Goal: Information Seeking & Learning: Learn about a topic

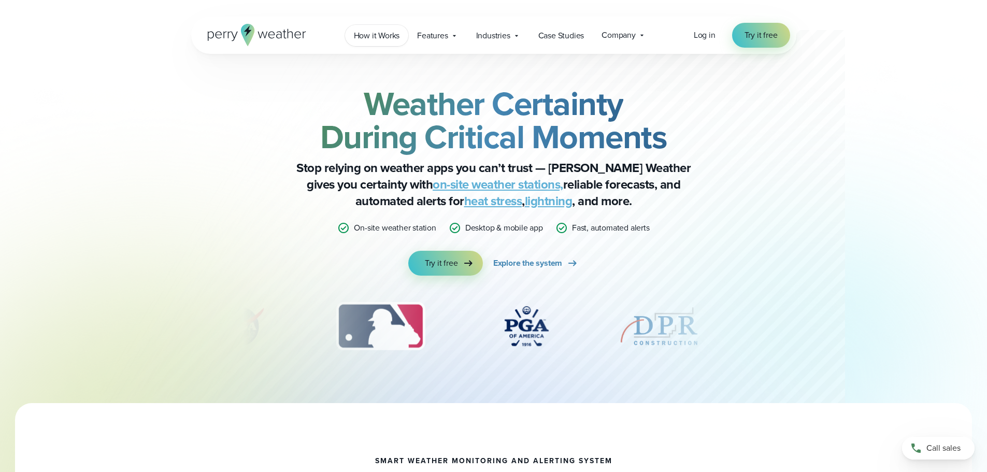
click at [386, 36] on span "How it Works" at bounding box center [377, 36] width 46 height 12
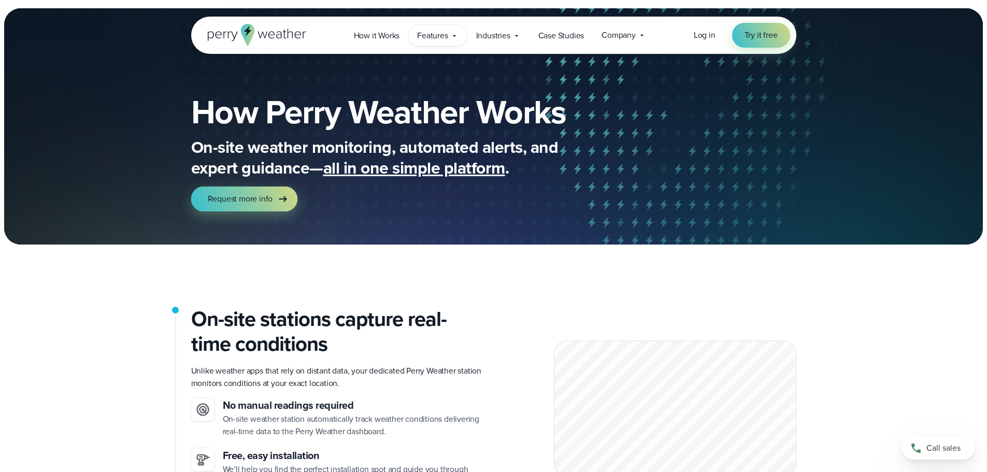
click at [435, 33] on span "Features" at bounding box center [432, 36] width 31 height 12
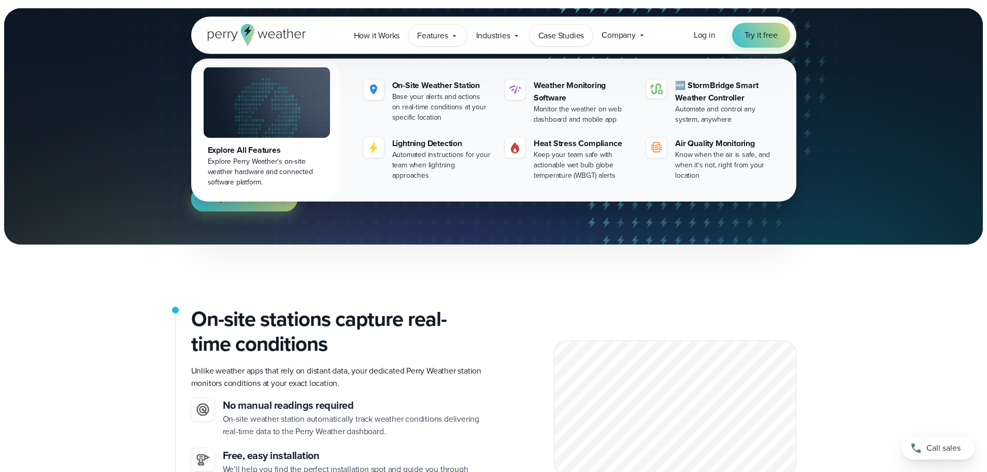
click at [546, 38] on span "Case Studies" at bounding box center [561, 36] width 46 height 12
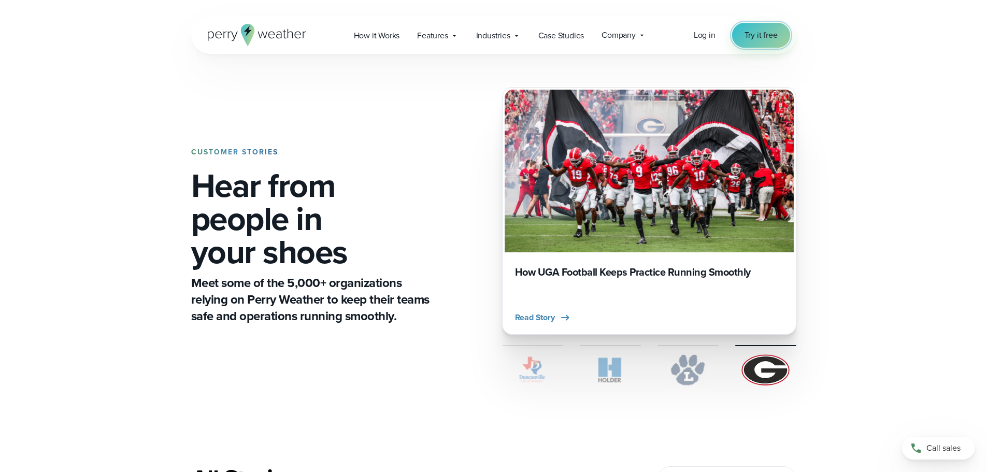
click at [762, 41] on span "Try it free" at bounding box center [761, 35] width 33 height 12
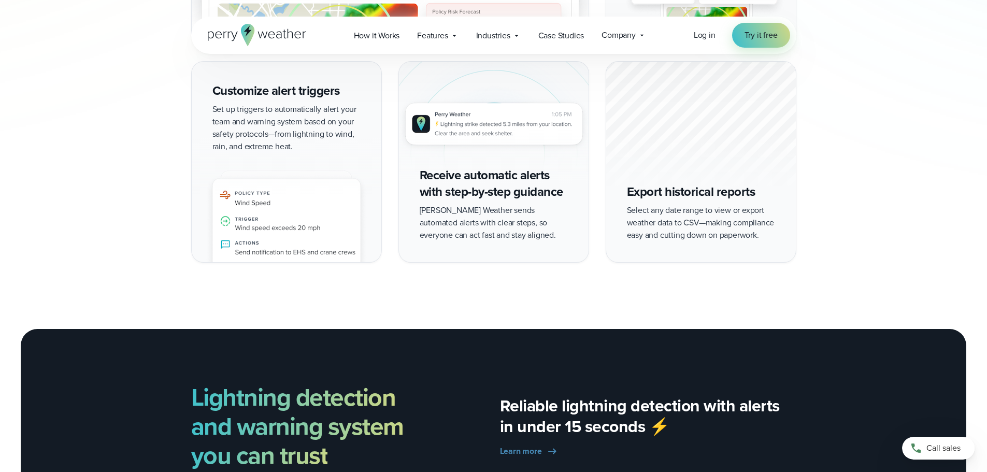
scroll to position [1295, 0]
